Goal: Use online tool/utility: Utilize a website feature to perform a specific function

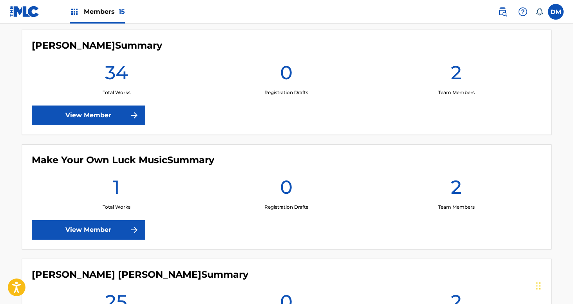
scroll to position [1022, 0]
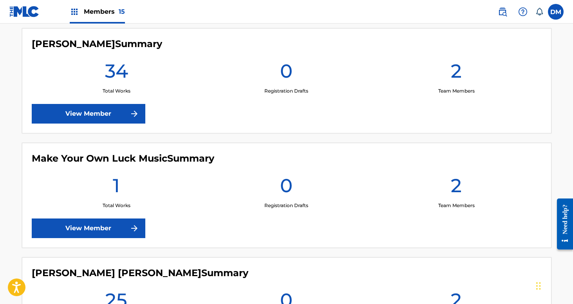
click at [116, 232] on link "View Member" at bounding box center [89, 228] width 114 height 20
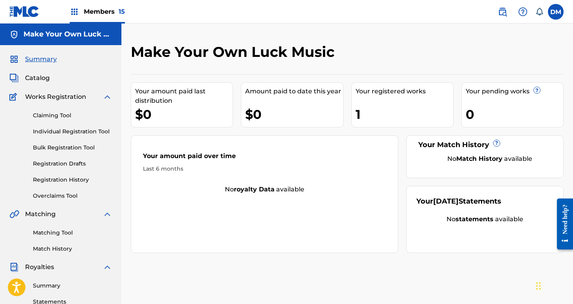
click at [64, 180] on link "Registration History" at bounding box center [72, 180] width 79 height 8
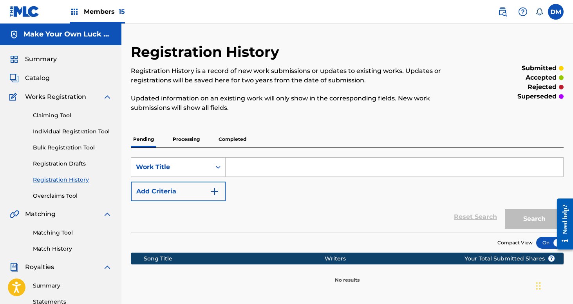
click at [190, 136] on p "Processing" at bounding box center [186, 139] width 32 height 16
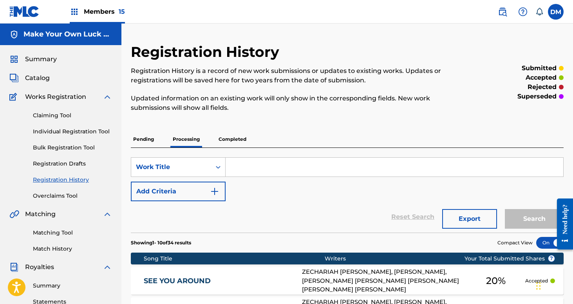
click at [110, 9] on span "Members 15" at bounding box center [104, 11] width 41 height 9
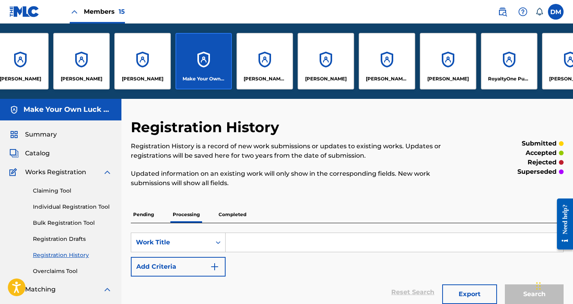
scroll to position [0, 358]
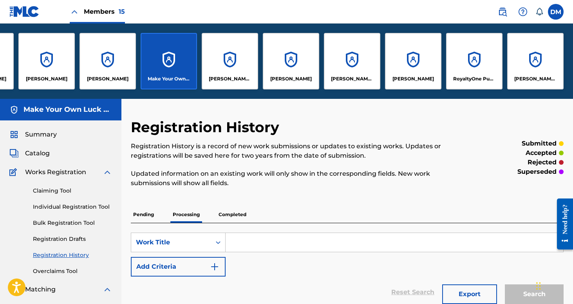
click at [272, 65] on div "[PERSON_NAME]" at bounding box center [291, 61] width 56 height 56
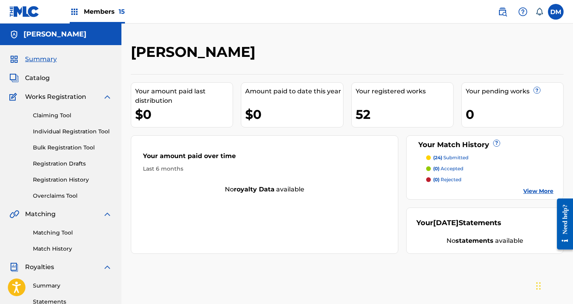
click at [56, 230] on link "Matching Tool" at bounding box center [72, 232] width 79 height 8
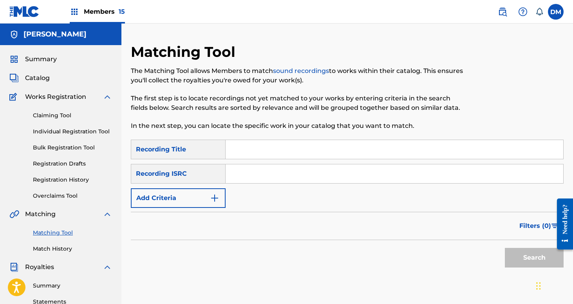
click at [197, 192] on button "Add Criteria" at bounding box center [178, 198] width 95 height 20
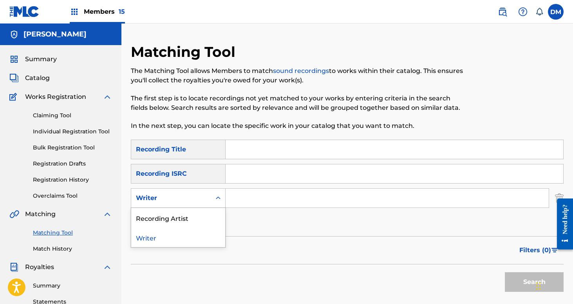
click at [197, 196] on div "Writer" at bounding box center [171, 197] width 71 height 9
click at [187, 215] on div "Recording Artist" at bounding box center [178, 218] width 94 height 20
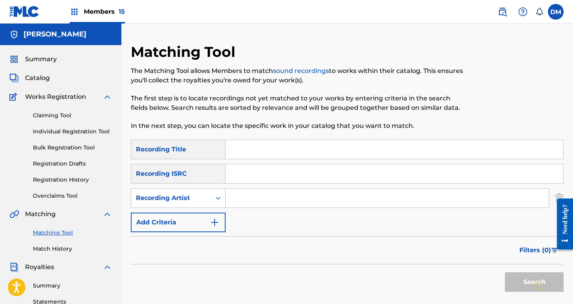
click at [246, 206] on input "Search Form" at bounding box center [387, 197] width 323 height 19
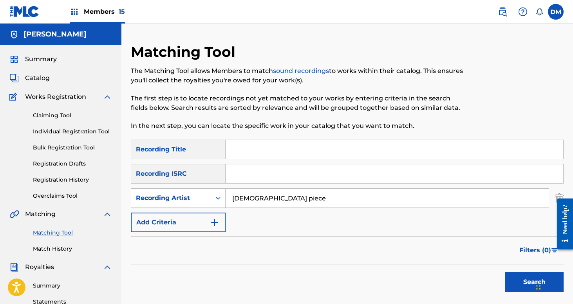
type input "[DEMOGRAPHIC_DATA] piece"
click at [505, 272] on button "Search" at bounding box center [534, 282] width 59 height 20
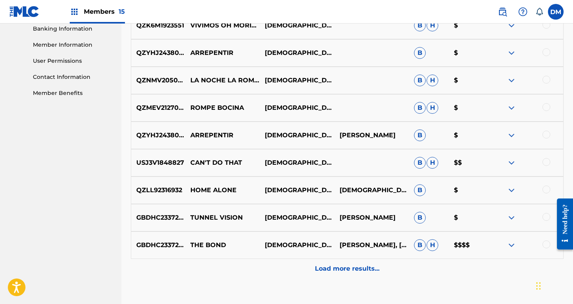
scroll to position [179, 0]
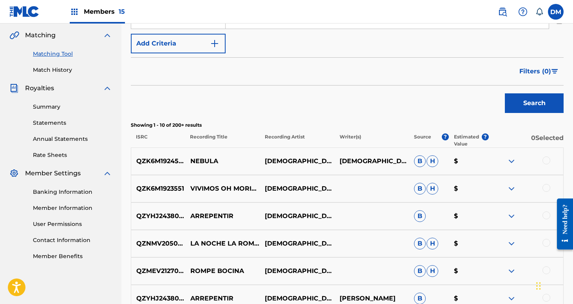
click at [538, 77] on button "Filters ( 0 )" at bounding box center [539, 72] width 49 height 20
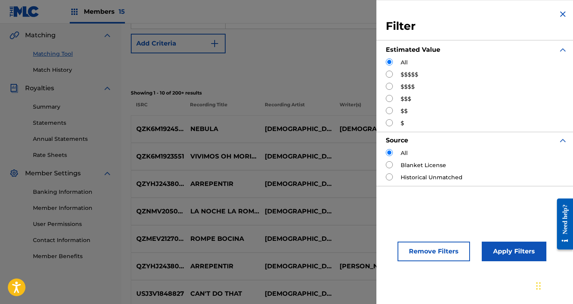
click at [418, 74] on div "$$$$$" at bounding box center [477, 75] width 182 height 8
click at [412, 74] on label "$$$$$" at bounding box center [410, 75] width 18 height 8
click at [390, 75] on input "Search Form" at bounding box center [389, 74] width 7 height 7
radio input "true"
click at [511, 250] on button "Apply Filters" at bounding box center [514, 251] width 65 height 20
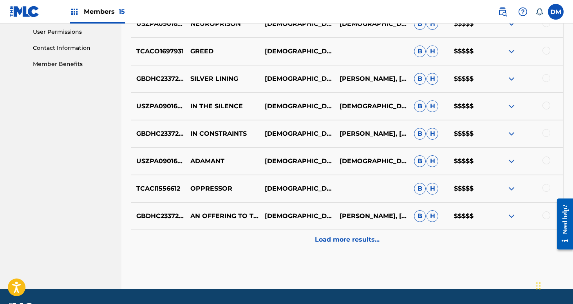
scroll to position [393, 0]
